Goal: Task Accomplishment & Management: Use online tool/utility

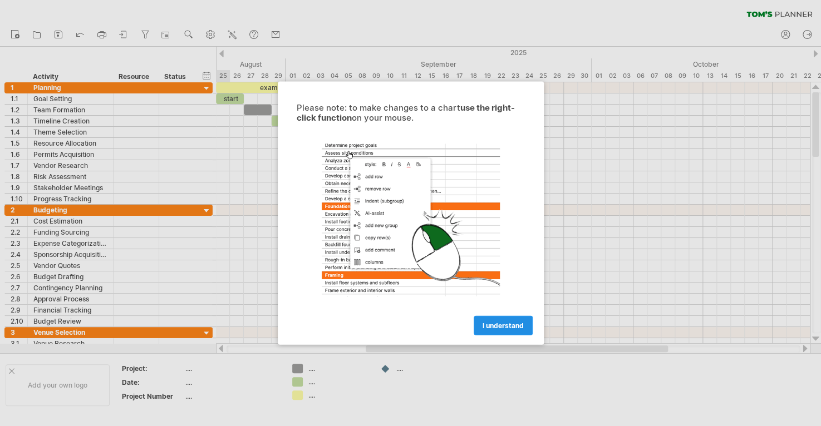
click at [482, 326] on span "I understand" at bounding box center [502, 326] width 41 height 8
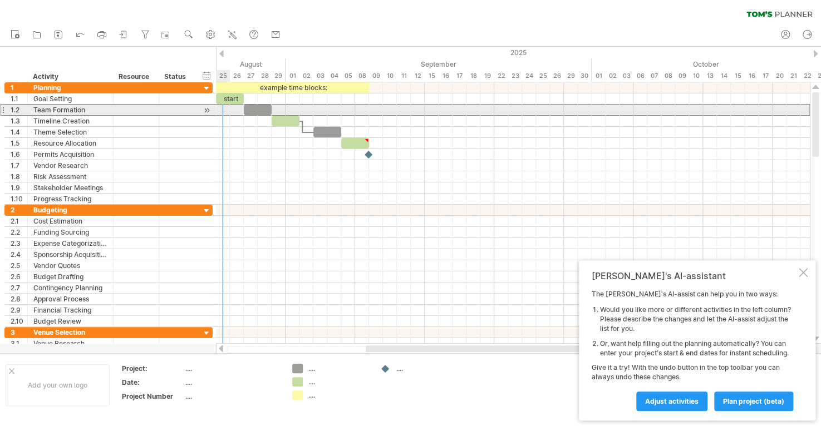
click at [1, 111] on div at bounding box center [3, 110] width 4 height 12
click at [2, 111] on div at bounding box center [3, 110] width 4 height 12
click at [207, 109] on div at bounding box center [206, 111] width 11 height 12
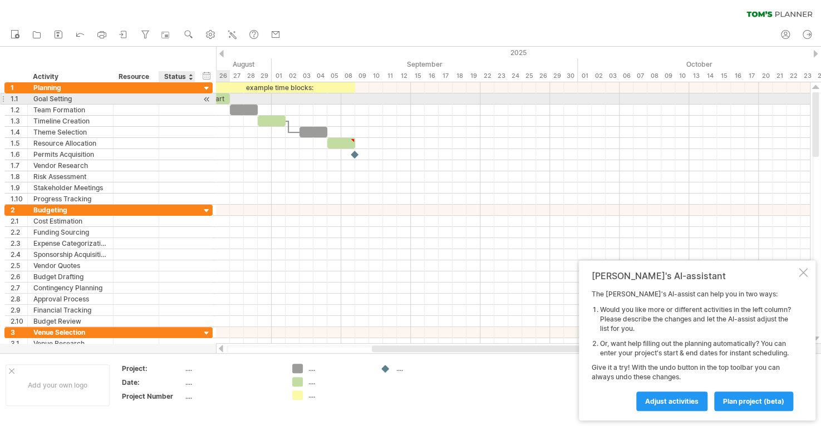
click at [205, 98] on div at bounding box center [206, 99] width 11 height 12
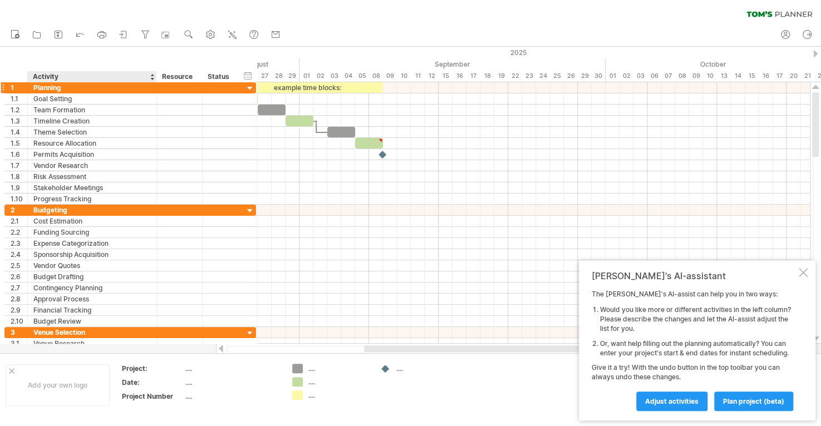
drag, startPoint x: 111, startPoint y: 74, endPoint x: 155, endPoint y: 91, distance: 46.5
click at [155, 91] on div "Trying to reach [DOMAIN_NAME] Connected again... 0% clear filter new 1" at bounding box center [410, 213] width 821 height 426
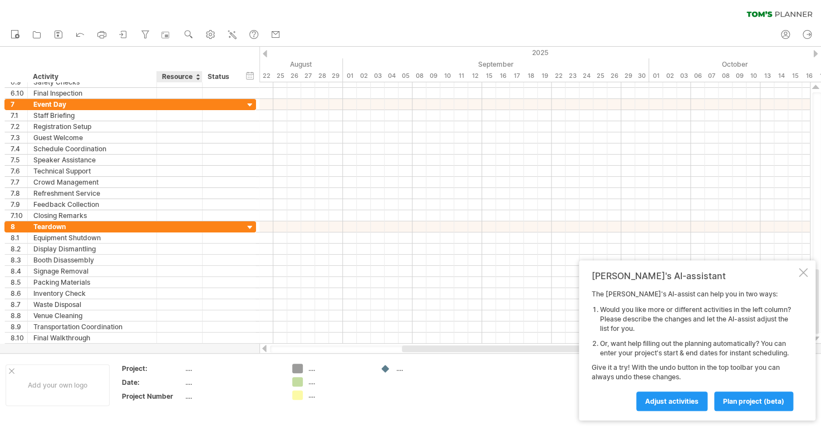
click at [186, 372] on div "...." at bounding box center [231, 368] width 93 height 9
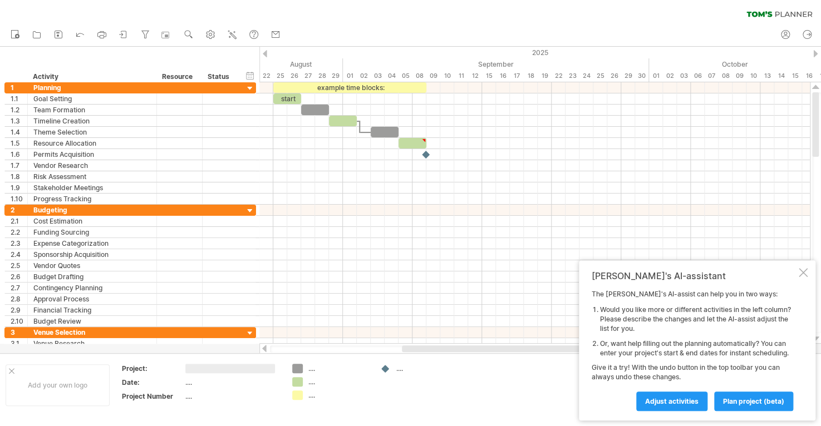
click at [637, 344] on li "Or, want help filling out the planning automatically? You can enter your projec…" at bounding box center [698, 348] width 196 height 19
click at [294, 369] on div "Trying to reach [DOMAIN_NAME] Connected again... 0% clear filter new 1" at bounding box center [410, 213] width 821 height 426
click at [302, 393] on div "Trying to reach [DOMAIN_NAME] Connected again... 0% clear filter new 1" at bounding box center [410, 213] width 821 height 426
click at [314, 368] on div "...." at bounding box center [338, 368] width 61 height 9
click at [396, 407] on td "...." at bounding box center [419, 385] width 88 height 43
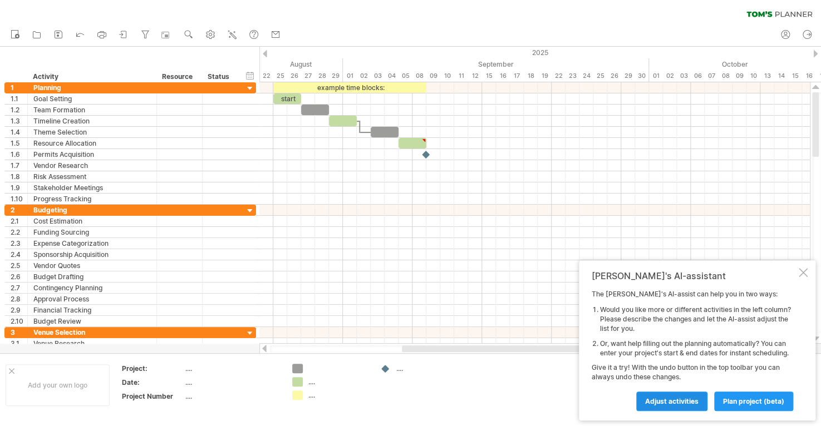
click at [645, 403] on span "Adjust activities" at bounding box center [671, 401] width 53 height 8
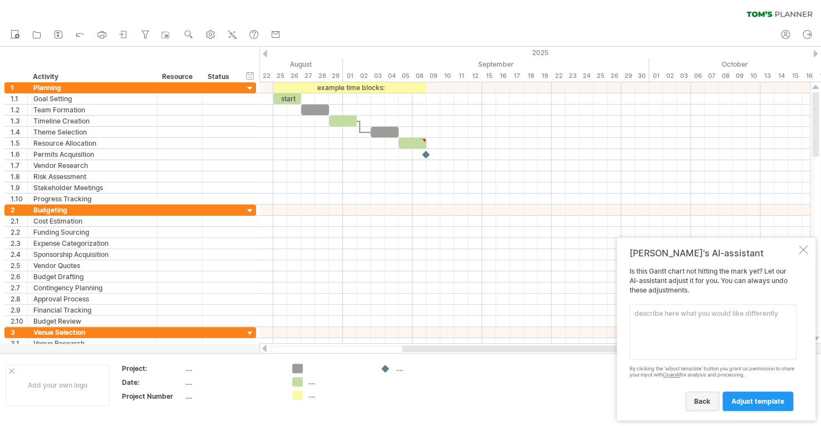
click at [694, 403] on span "back" at bounding box center [702, 401] width 16 height 8
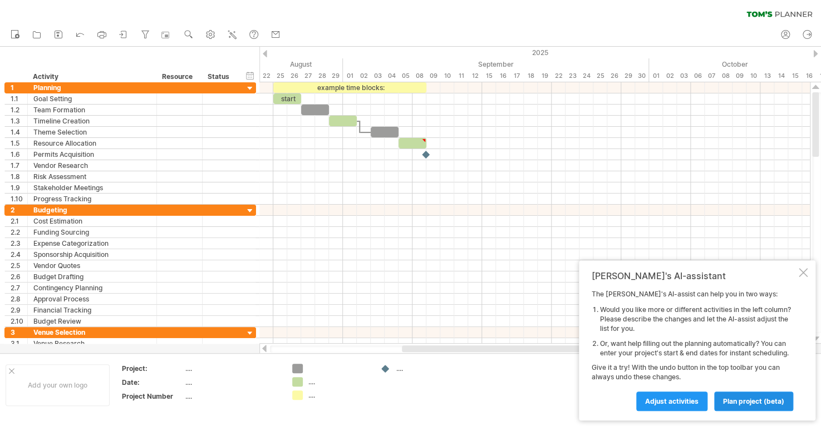
click at [735, 400] on span "plan project (beta)" at bounding box center [753, 401] width 61 height 8
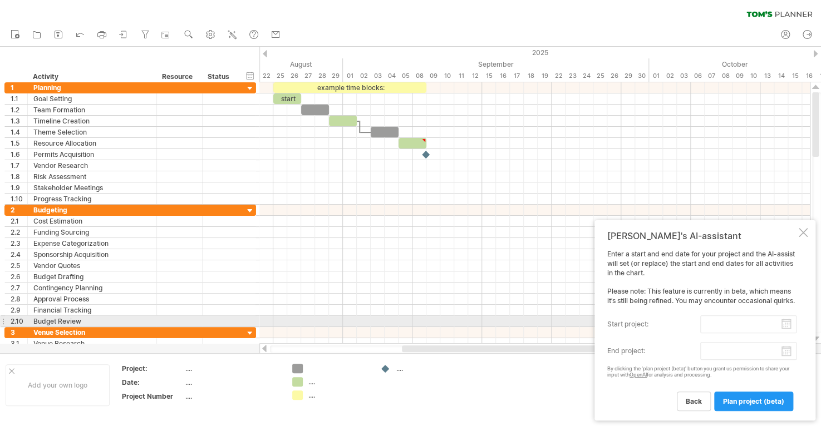
click at [727, 319] on input "start project:" at bounding box center [748, 325] width 96 height 18
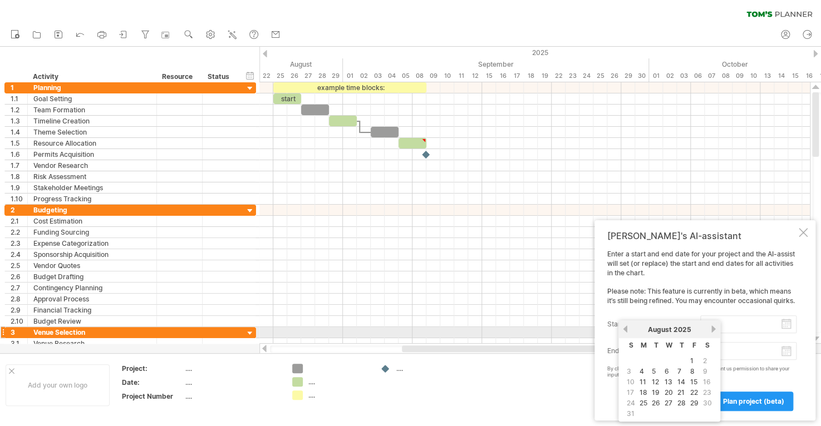
click at [717, 332] on link "next" at bounding box center [713, 329] width 8 height 8
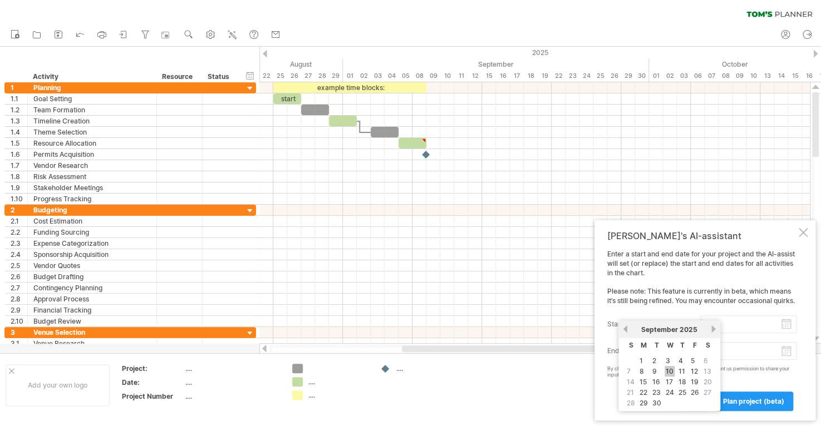
click at [674, 374] on link "10" at bounding box center [669, 371] width 10 height 11
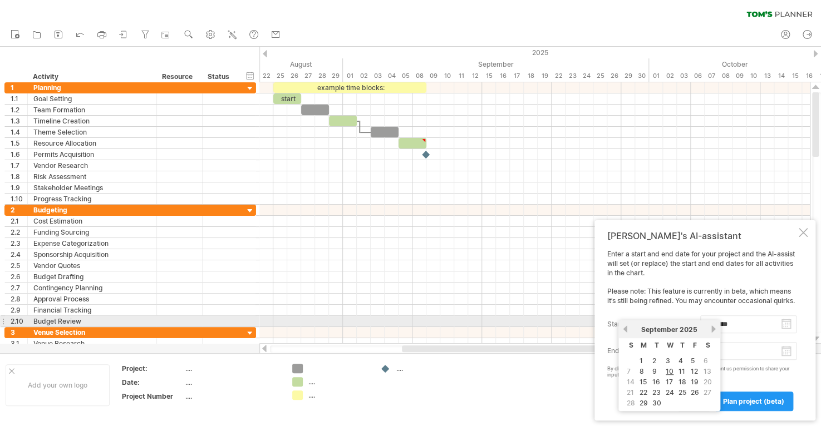
click at [787, 320] on input "********" at bounding box center [748, 325] width 96 height 18
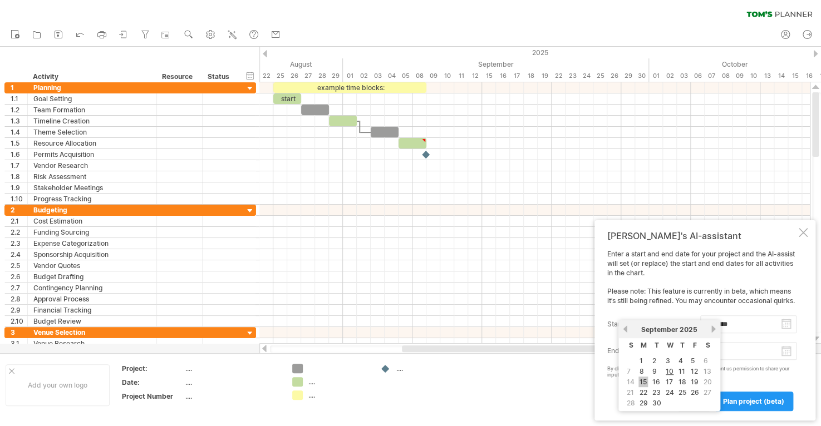
click at [644, 386] on link "15" at bounding box center [642, 382] width 9 height 11
type input "********"
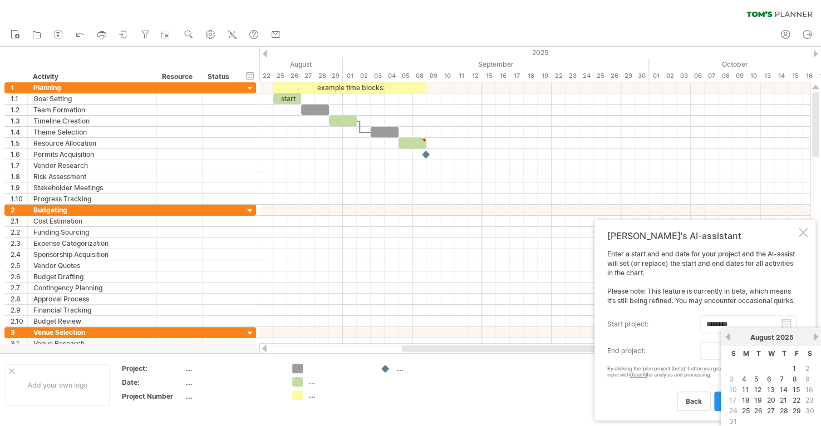
click at [787, 346] on body "progress(100%) Trying to reach [DOMAIN_NAME] Connected again... 0% clear filter…" at bounding box center [410, 214] width 821 height 428
click at [812, 339] on div "[DATE]" at bounding box center [771, 337] width 81 height 8
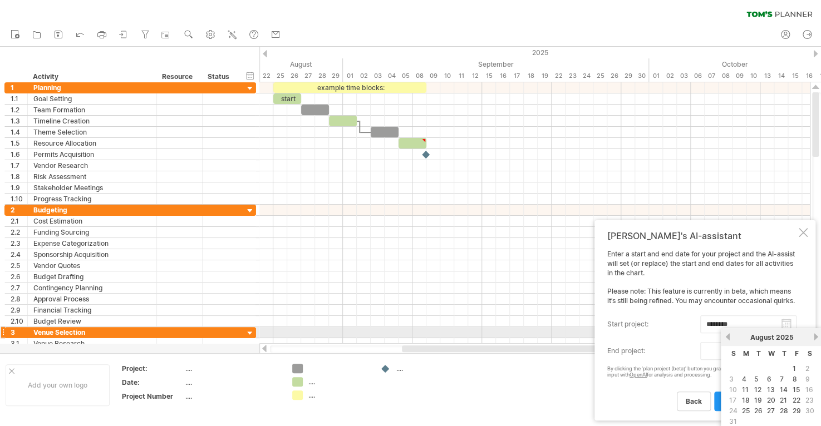
drag, startPoint x: 814, startPoint y: 336, endPoint x: 780, endPoint y: 332, distance: 34.2
click at [780, 332] on div "previous next [DATE]" at bounding box center [772, 337] width 102 height 18
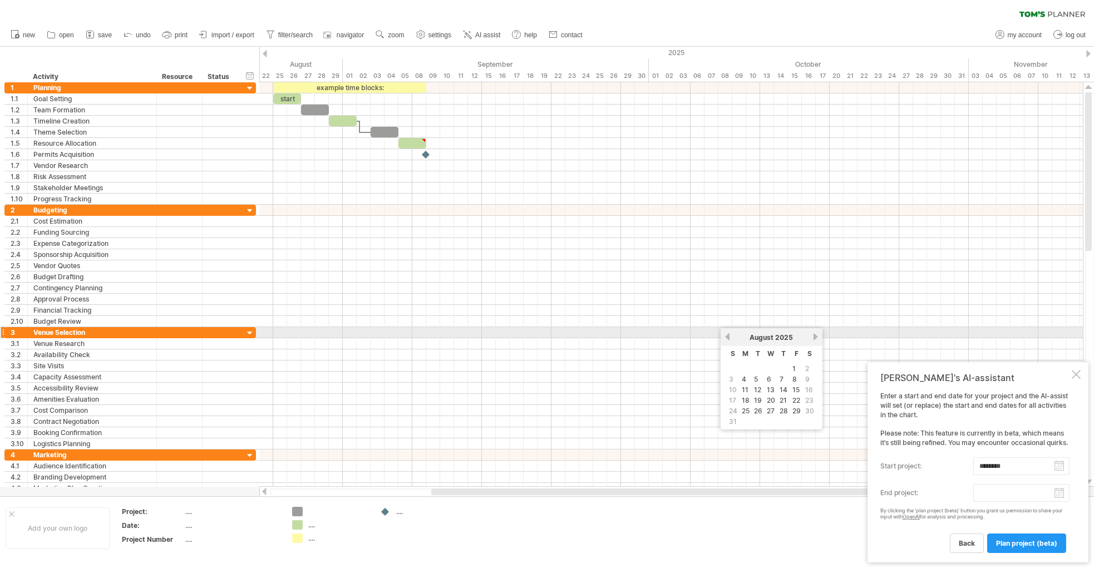
drag, startPoint x: 804, startPoint y: 22, endPoint x: 830, endPoint y: 337, distance: 315.5
click at [820, 337] on link "next" at bounding box center [815, 337] width 8 height 8
click at [820, 336] on link "next" at bounding box center [815, 337] width 8 height 8
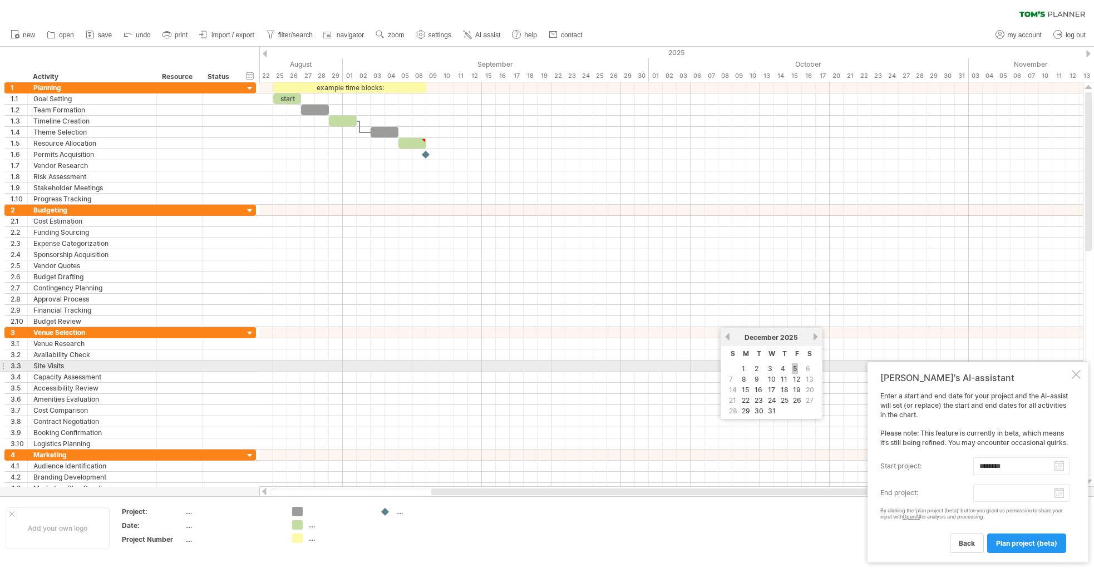
click at [798, 369] on link "5" at bounding box center [795, 368] width 6 height 11
type input "********"
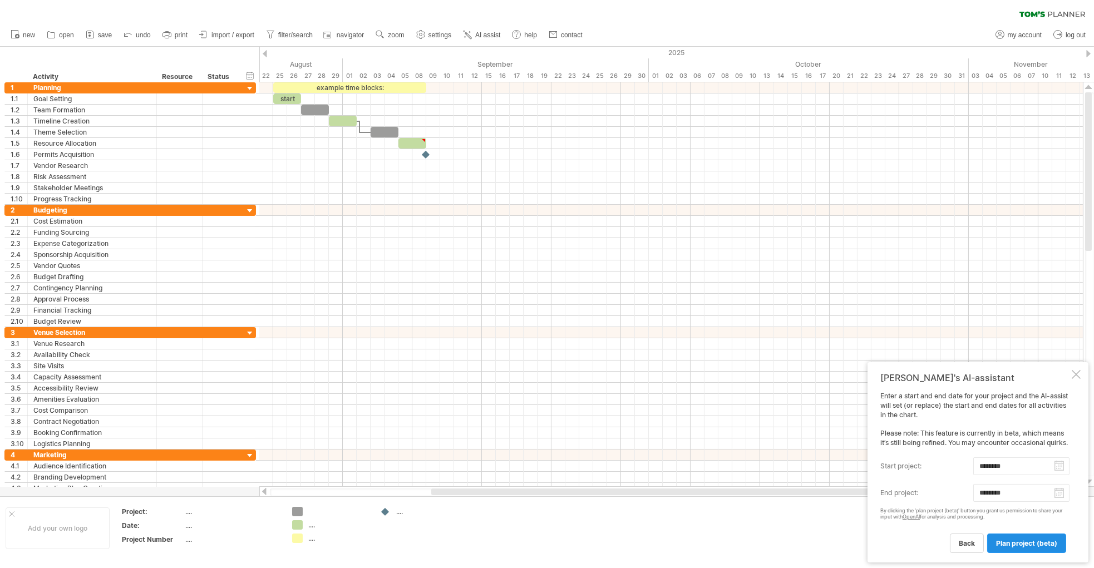
click at [820, 426] on span "plan project (beta)" at bounding box center [1026, 543] width 61 height 8
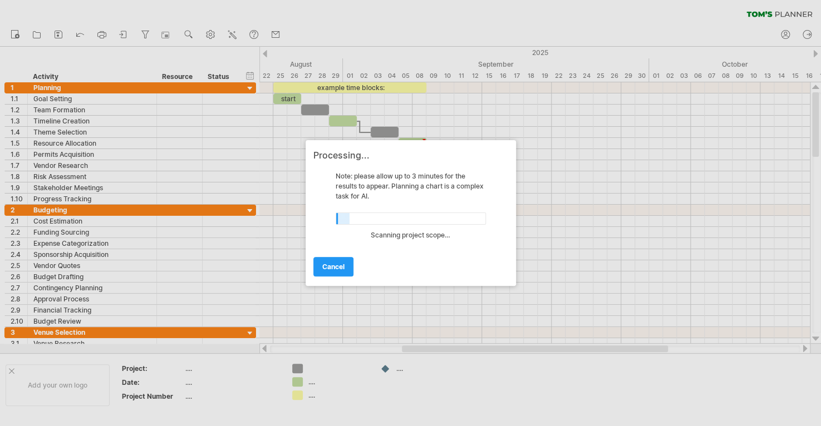
drag, startPoint x: 1090, startPoint y: 32, endPoint x: 564, endPoint y: 413, distance: 649.9
click at [564, 413] on div at bounding box center [410, 213] width 821 height 426
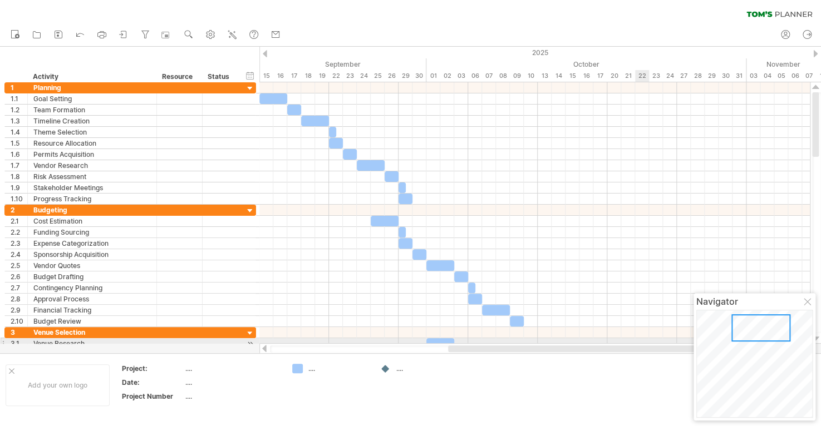
drag, startPoint x: 550, startPoint y: 348, endPoint x: 637, endPoint y: 341, distance: 87.2
click at [637, 341] on div "Trying to reach [DOMAIN_NAME] Connected again... 0% clear filter new 1" at bounding box center [410, 213] width 821 height 426
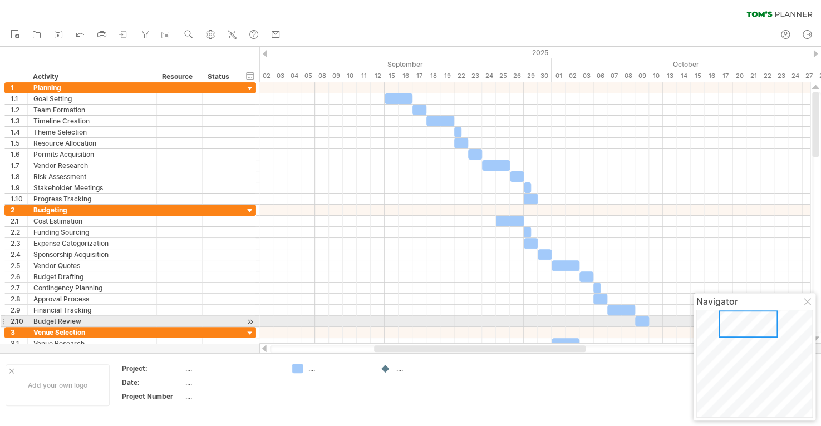
drag, startPoint x: 746, startPoint y: 332, endPoint x: 735, endPoint y: 323, distance: 14.4
click at [735, 323] on div at bounding box center [747, 324] width 59 height 27
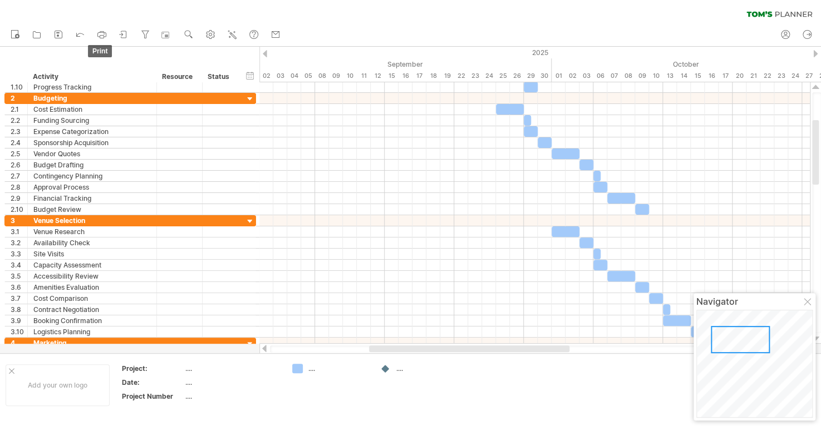
click at [104, 36] on rect at bounding box center [102, 37] width 4 height 3
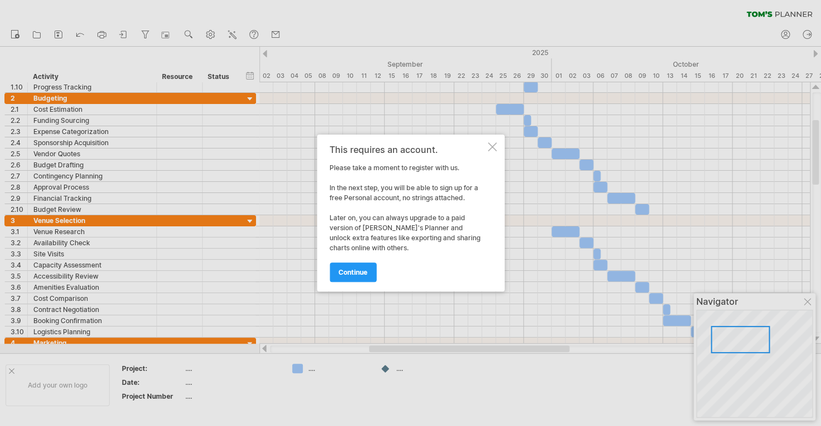
click at [495, 142] on div at bounding box center [491, 146] width 9 height 9
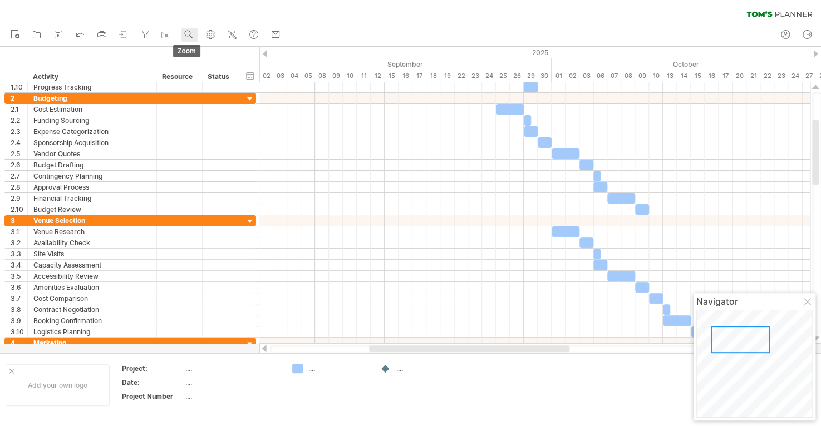
click at [194, 36] on use at bounding box center [188, 34] width 11 height 11
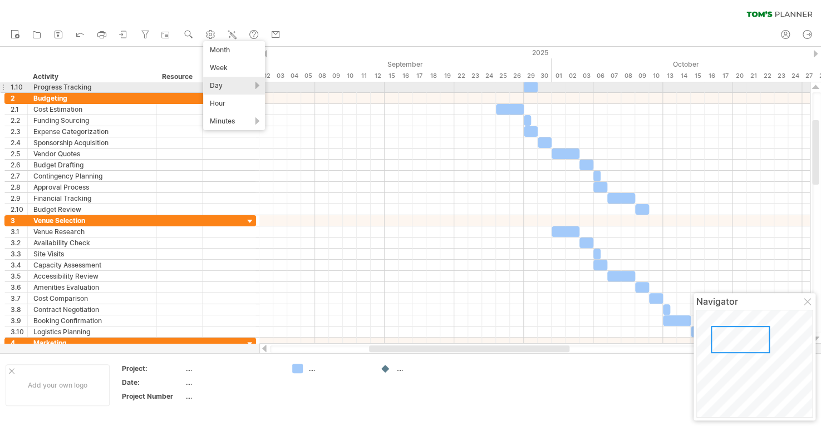
click at [227, 85] on div "Day" at bounding box center [234, 86] width 62 height 18
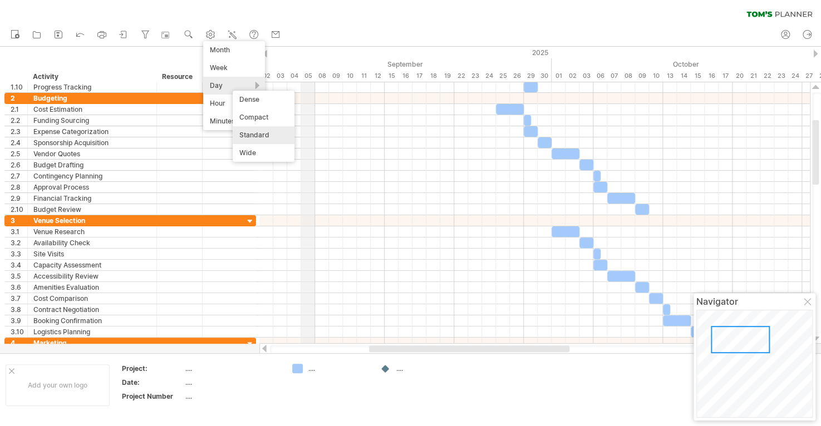
click at [313, 60] on div "September" at bounding box center [398, 64] width 306 height 12
